Goal: Task Accomplishment & Management: Manage account settings

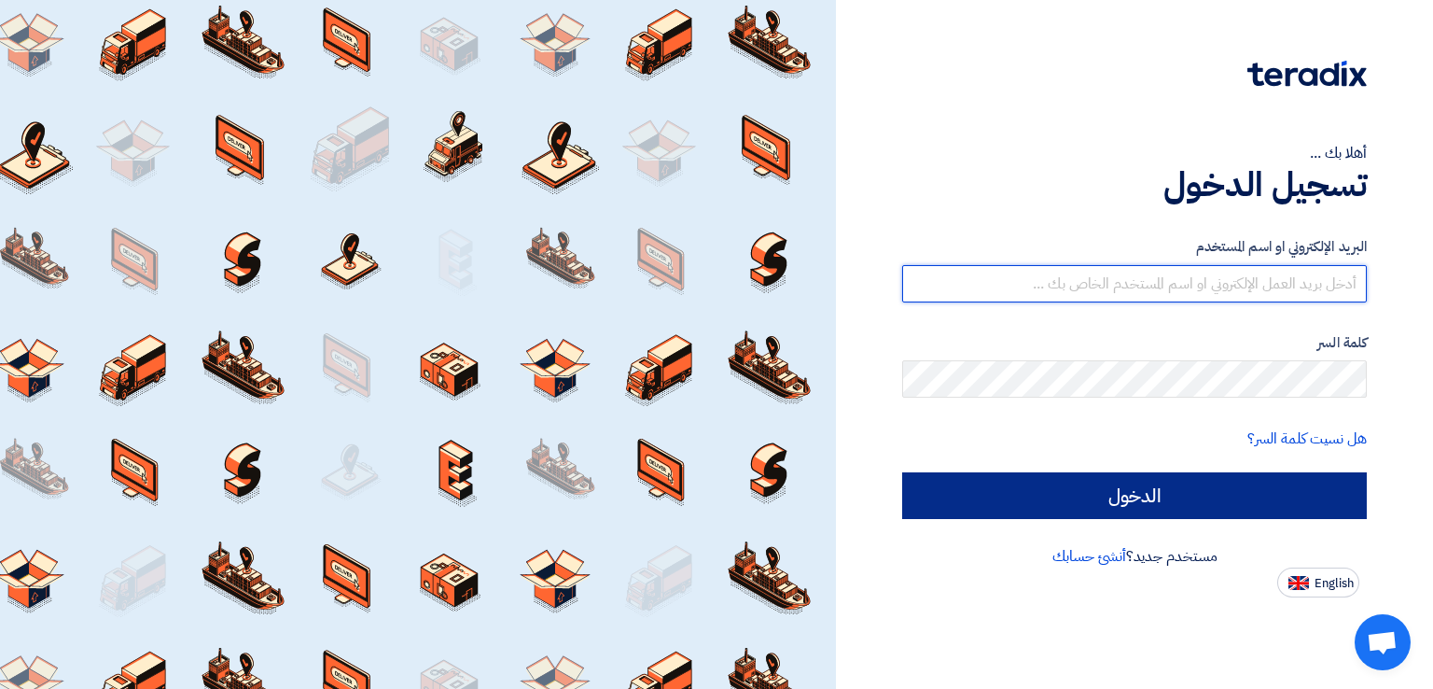
type input "[EMAIL_ADDRESS][DOMAIN_NAME]"
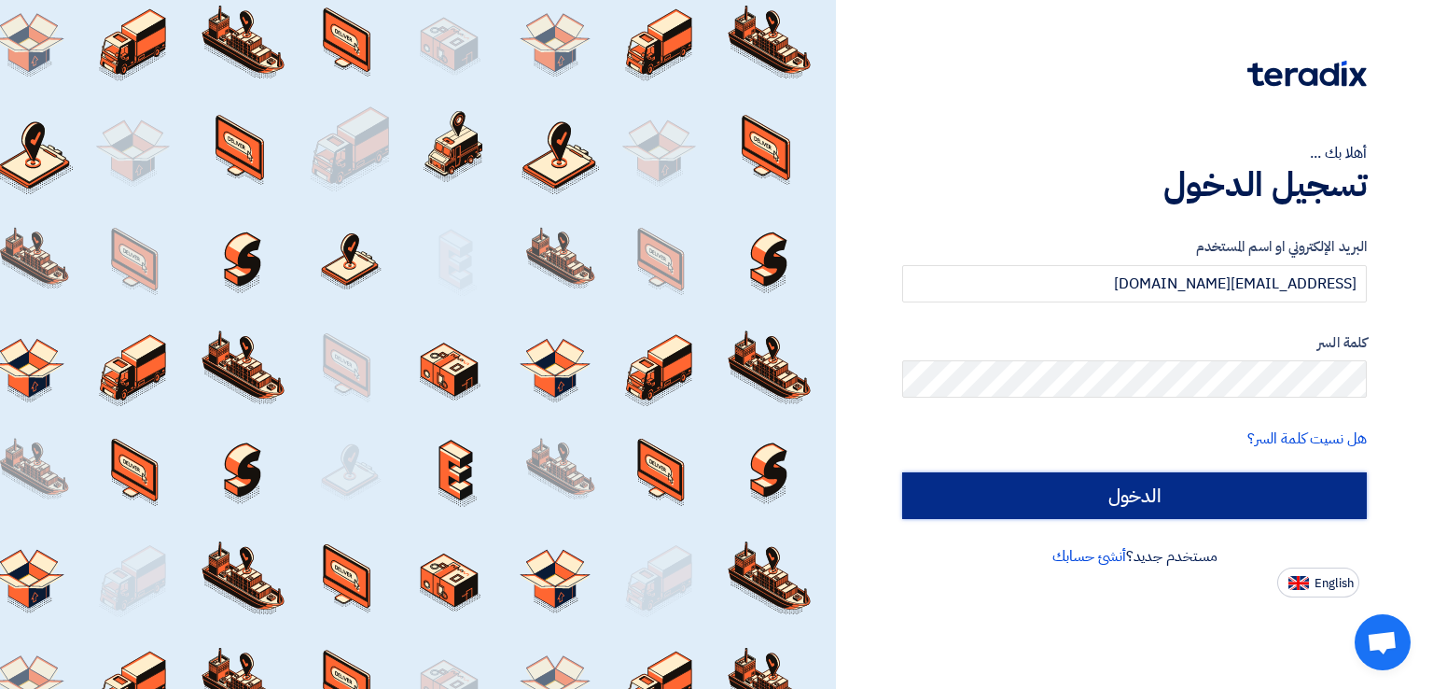
click at [1120, 482] on input "الدخول" at bounding box center [1134, 495] width 465 height 47
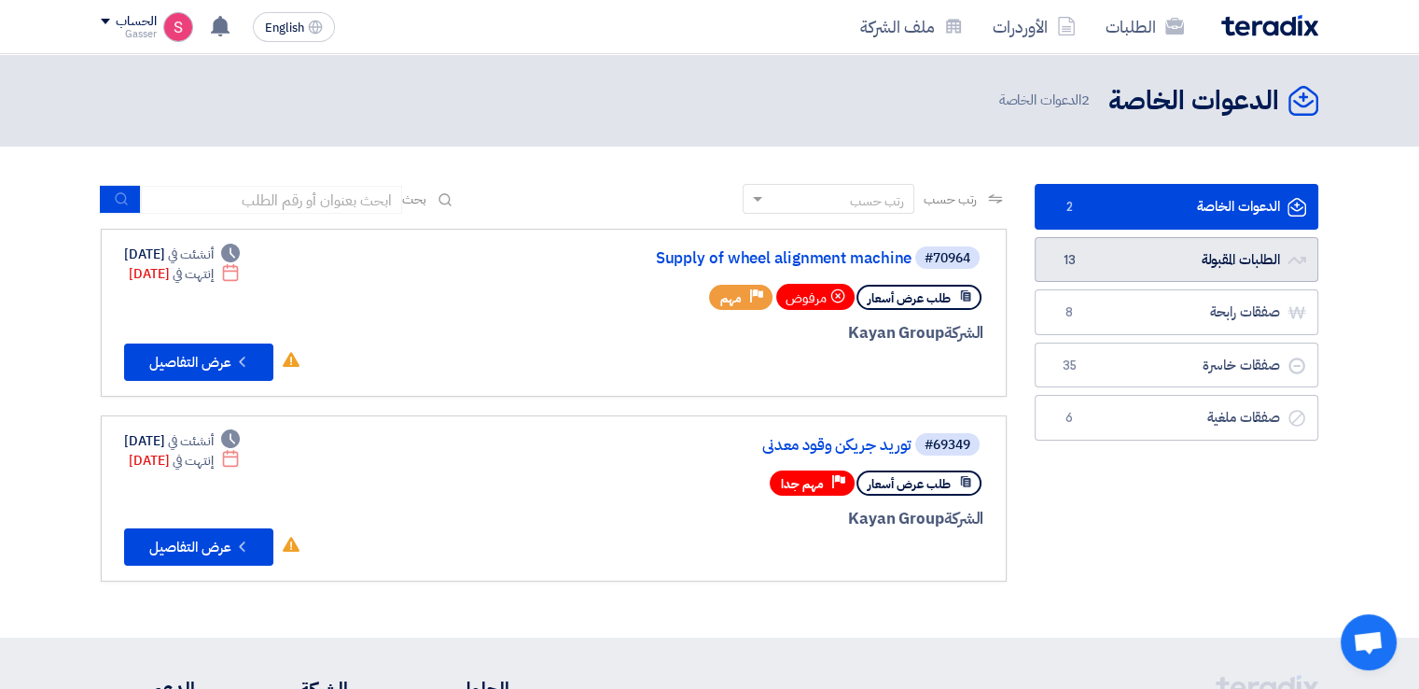
click at [1144, 263] on link "الطلبات المقبولة الطلبات المقبولة 13" at bounding box center [1177, 260] width 284 height 46
